Goal: Task Accomplishment & Management: Manage account settings

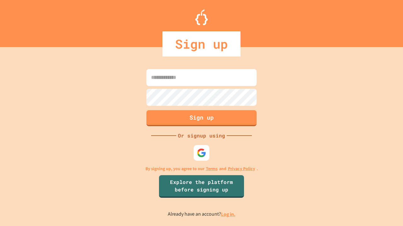
click at [228, 214] on link "Log in." at bounding box center [228, 214] width 14 height 7
